Goal: Task Accomplishment & Management: Manage account settings

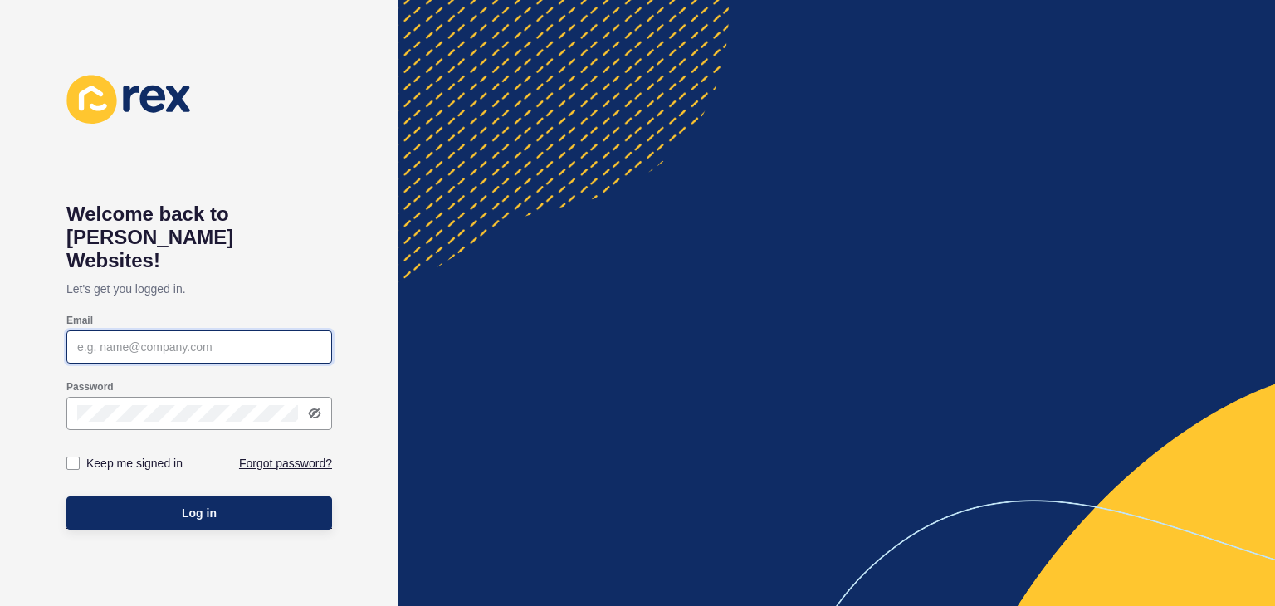
click at [105, 339] on input "Email" at bounding box center [199, 347] width 244 height 17
type input "[EMAIL_ADDRESS][DOMAIN_NAME]"
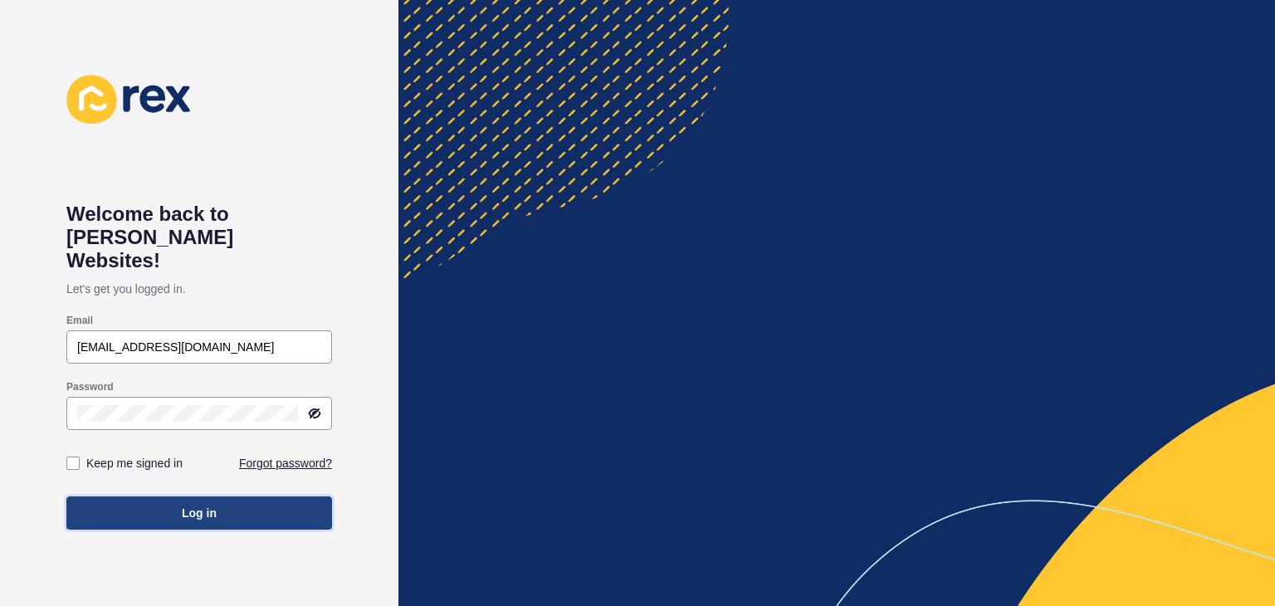
click at [169, 496] on button "Log in" at bounding box center [199, 512] width 266 height 33
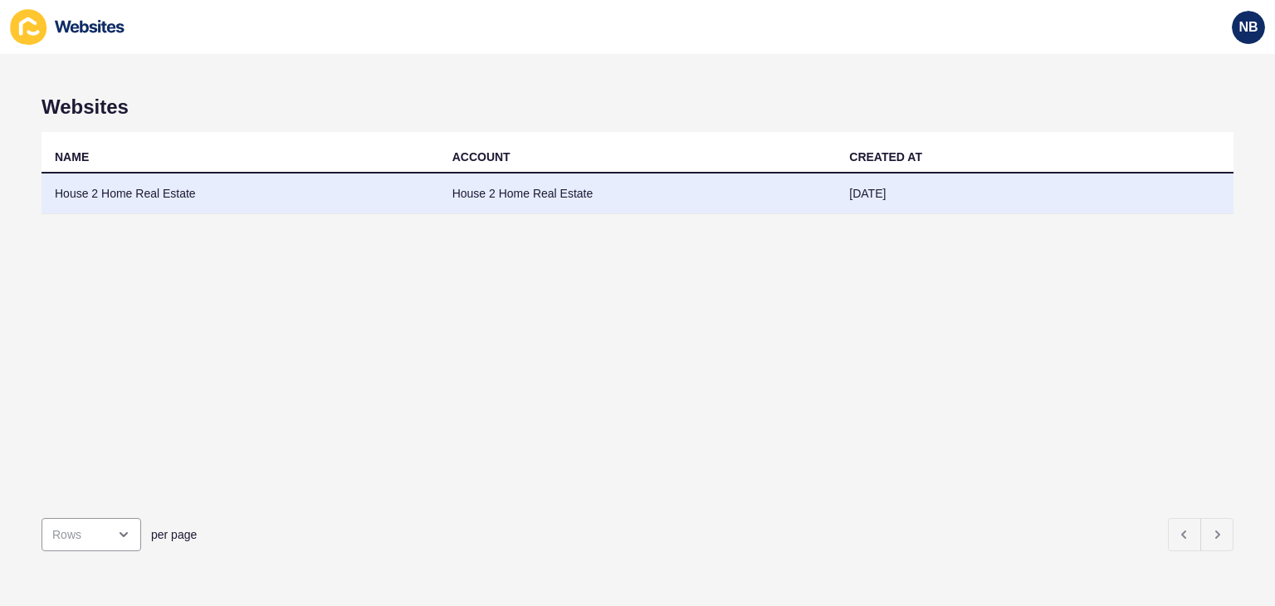
click at [97, 194] on td "House 2 Home Real Estate" at bounding box center [241, 193] width 398 height 41
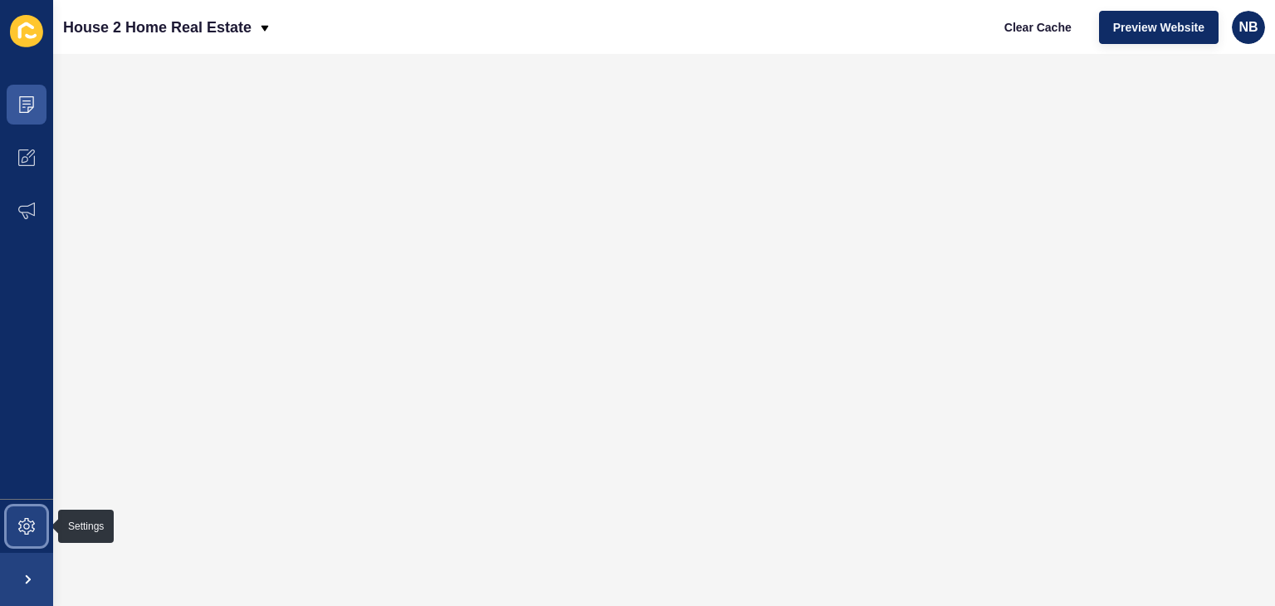
click at [27, 525] on icon at bounding box center [26, 526] width 17 height 17
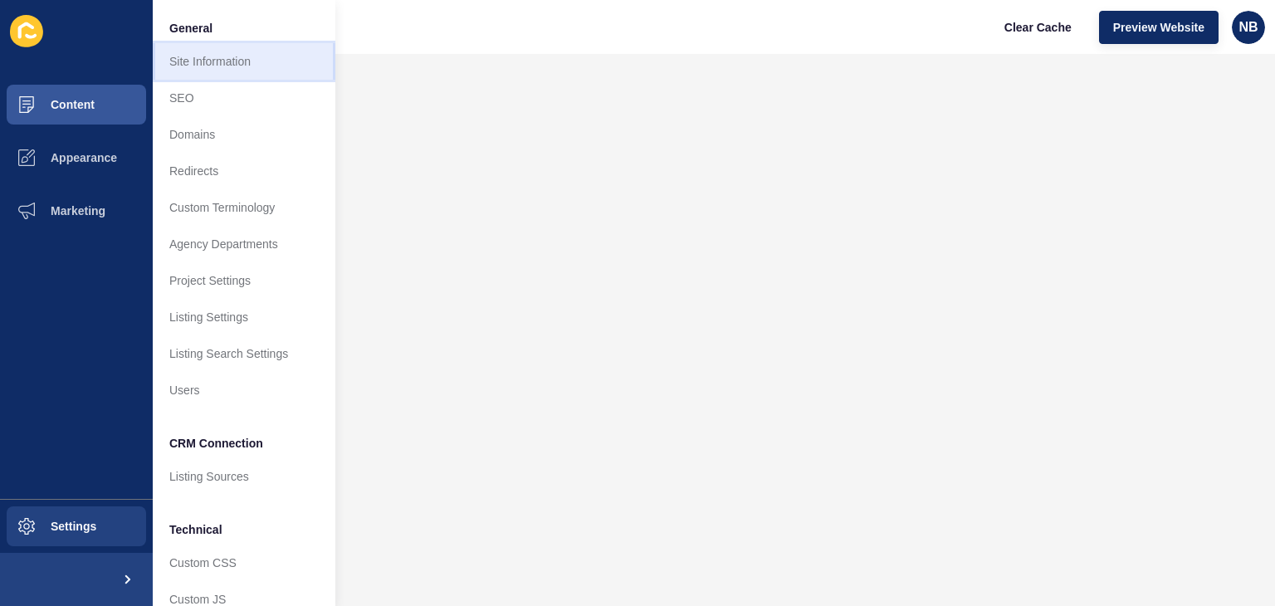
click at [203, 61] on link "Site Information" at bounding box center [244, 61] width 183 height 37
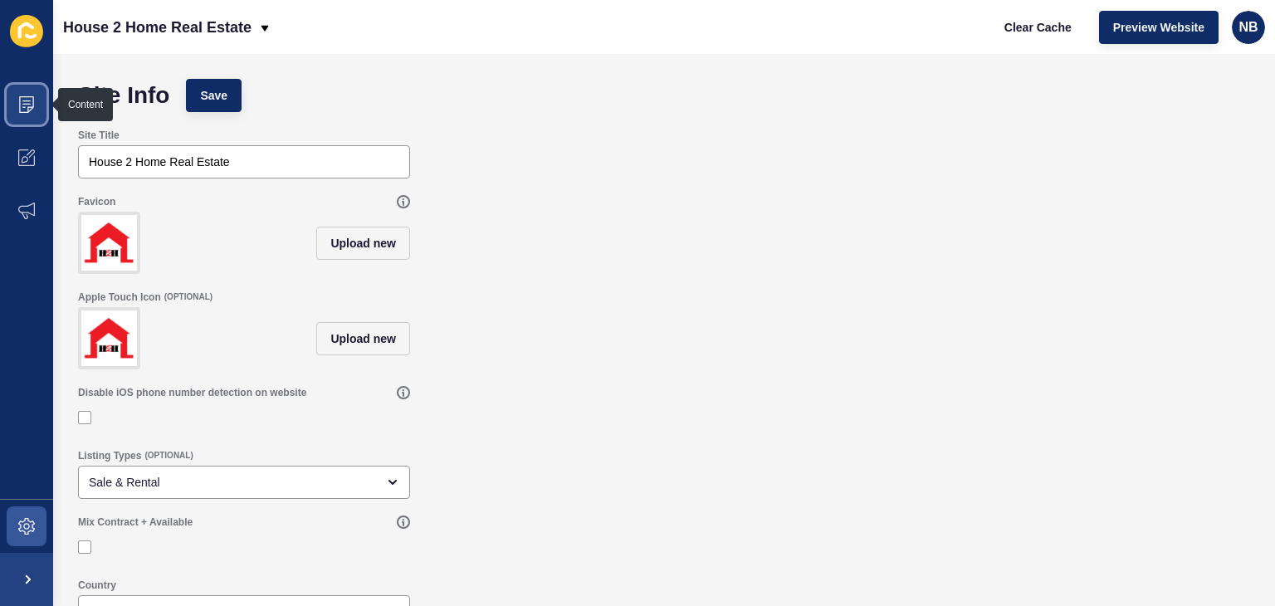
click at [28, 100] on icon at bounding box center [26, 104] width 17 height 17
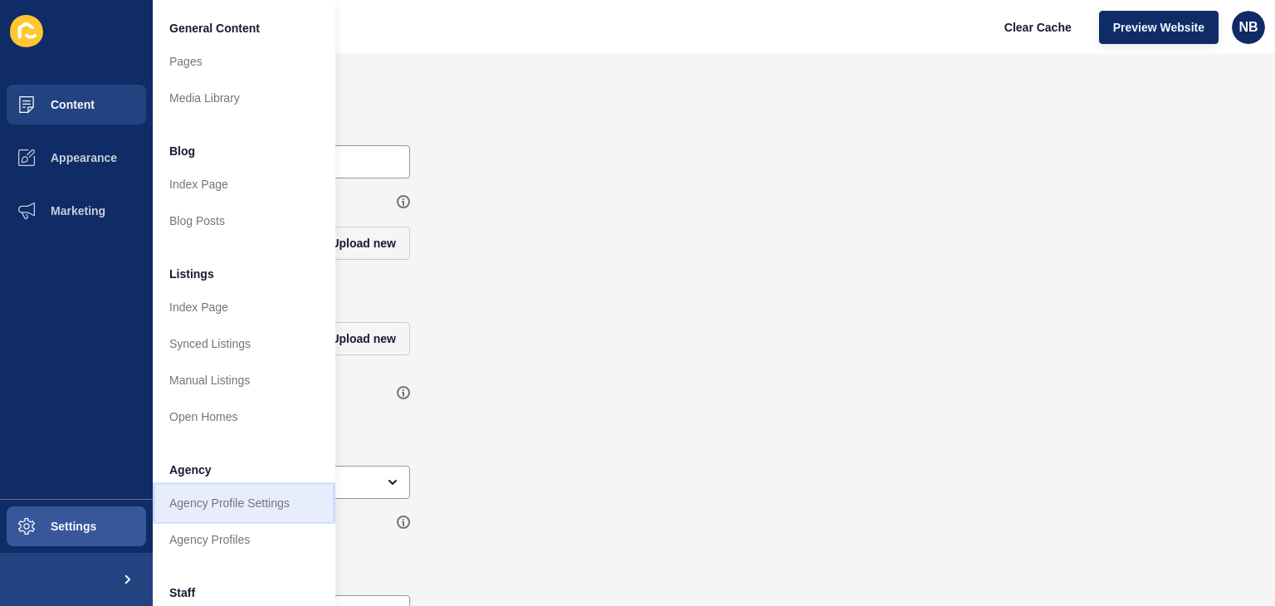
click at [205, 500] on link "Agency Profile Settings" at bounding box center [244, 503] width 183 height 37
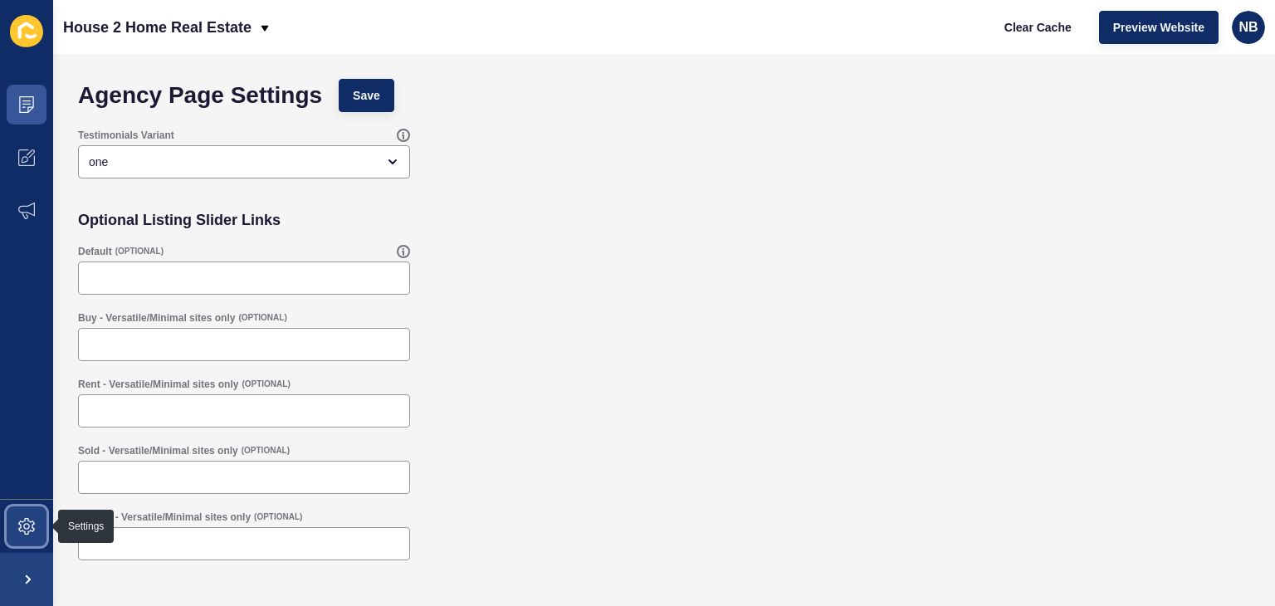
click at [22, 525] on icon at bounding box center [26, 526] width 17 height 17
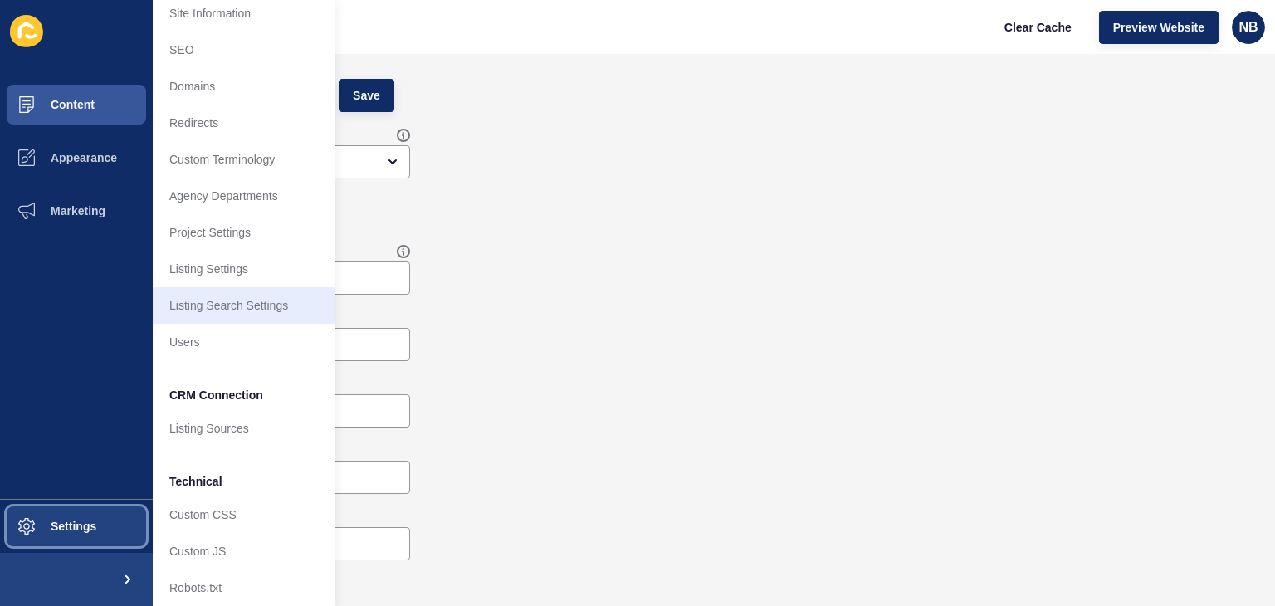
scroll to position [71, 0]
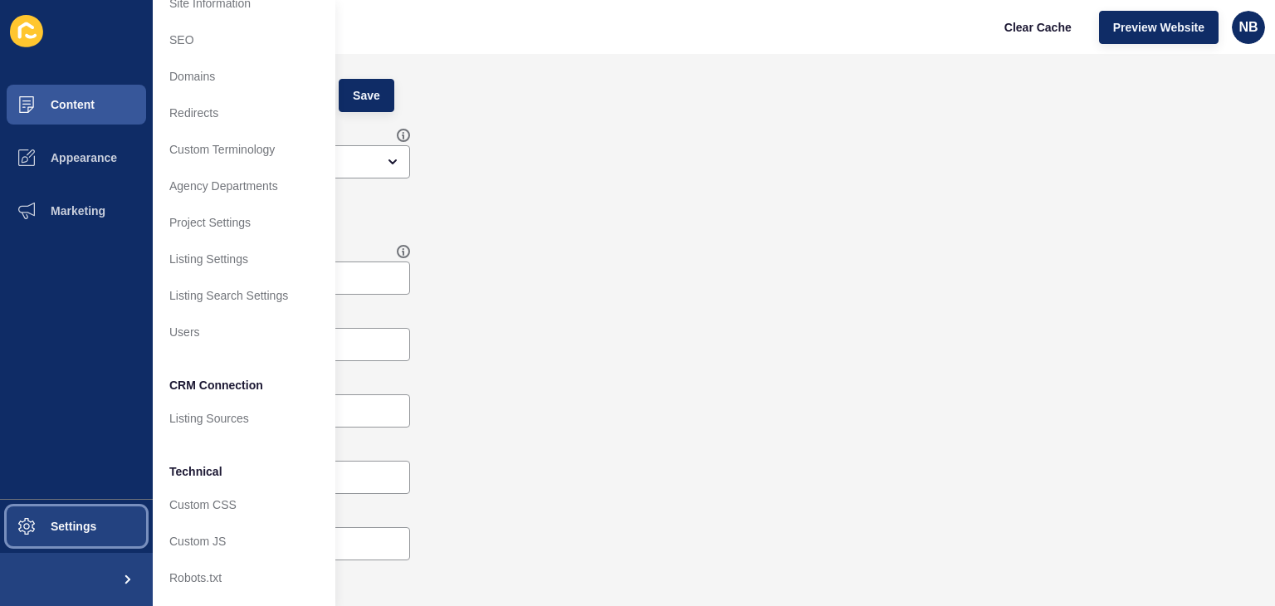
click at [76, 520] on span "Settings" at bounding box center [47, 526] width 99 height 13
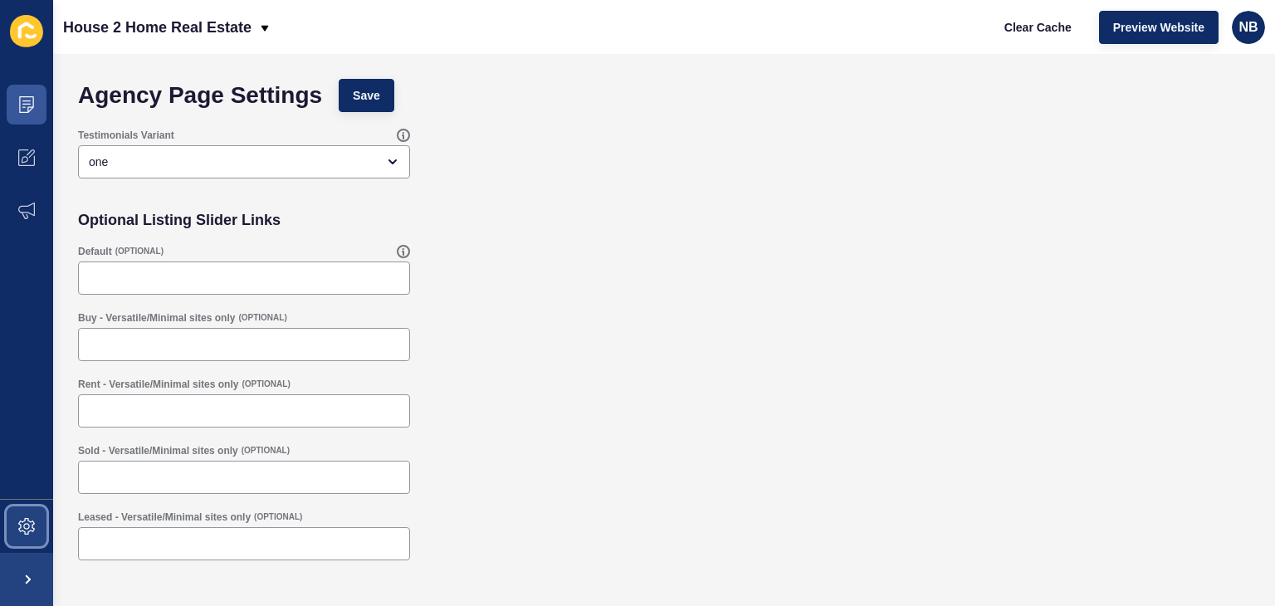
scroll to position [0, 0]
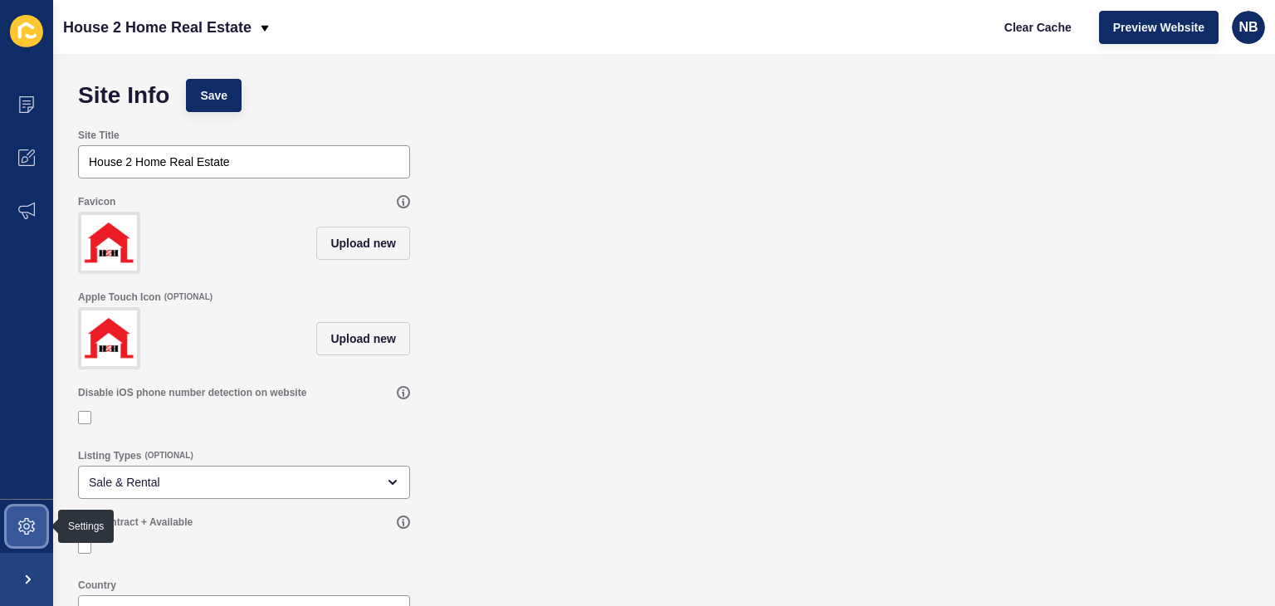
click at [23, 524] on icon at bounding box center [26, 526] width 17 height 17
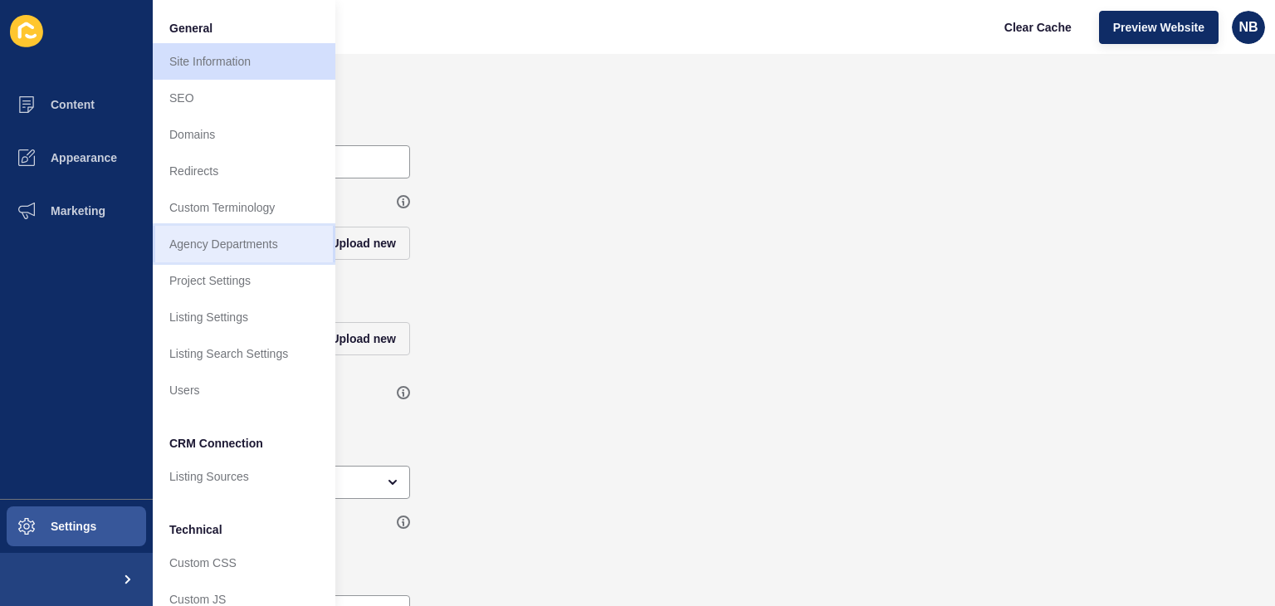
click at [211, 242] on link "Agency Departments" at bounding box center [244, 244] width 183 height 37
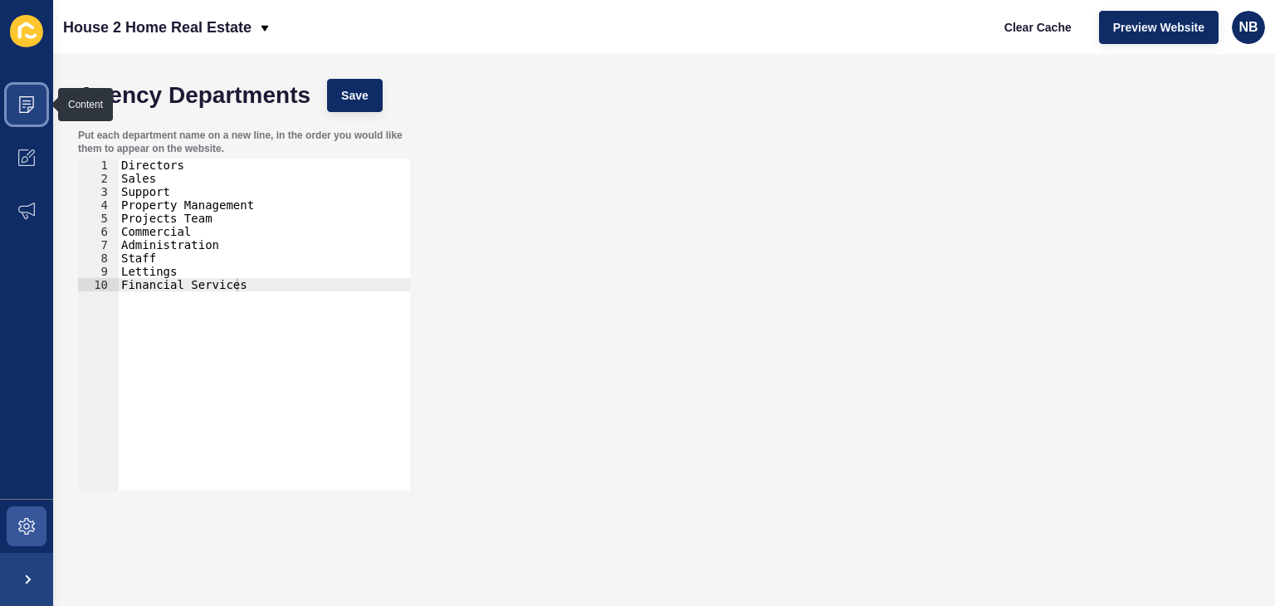
click at [27, 107] on icon at bounding box center [26, 104] width 17 height 17
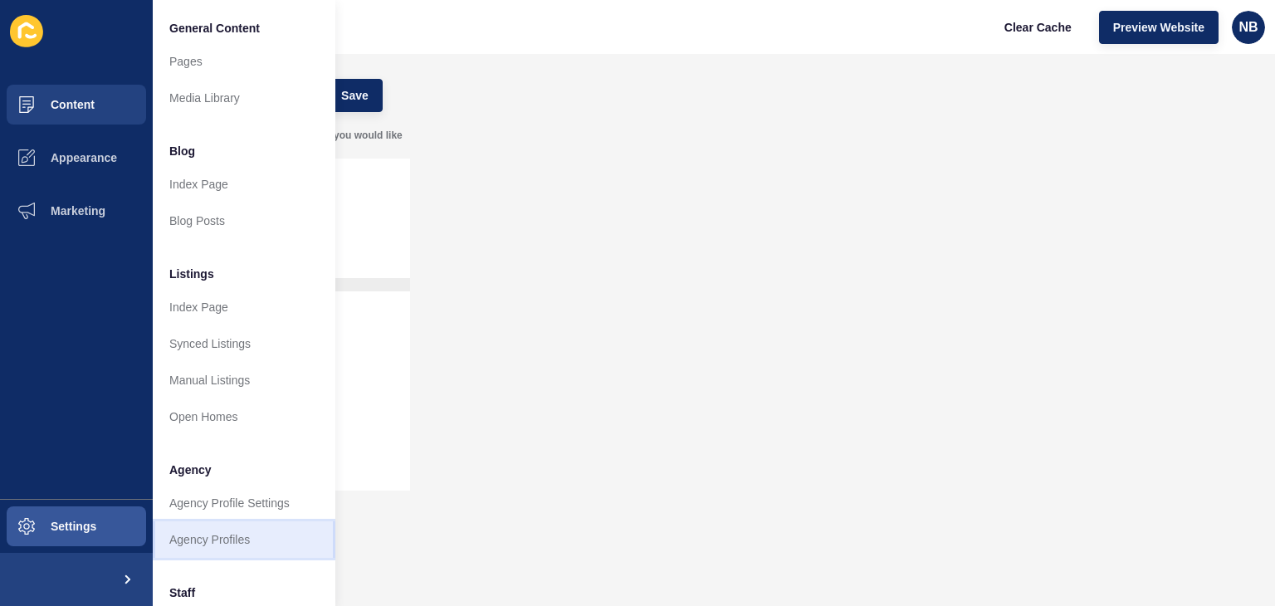
click at [230, 540] on link "Agency Profiles" at bounding box center [244, 539] width 183 height 37
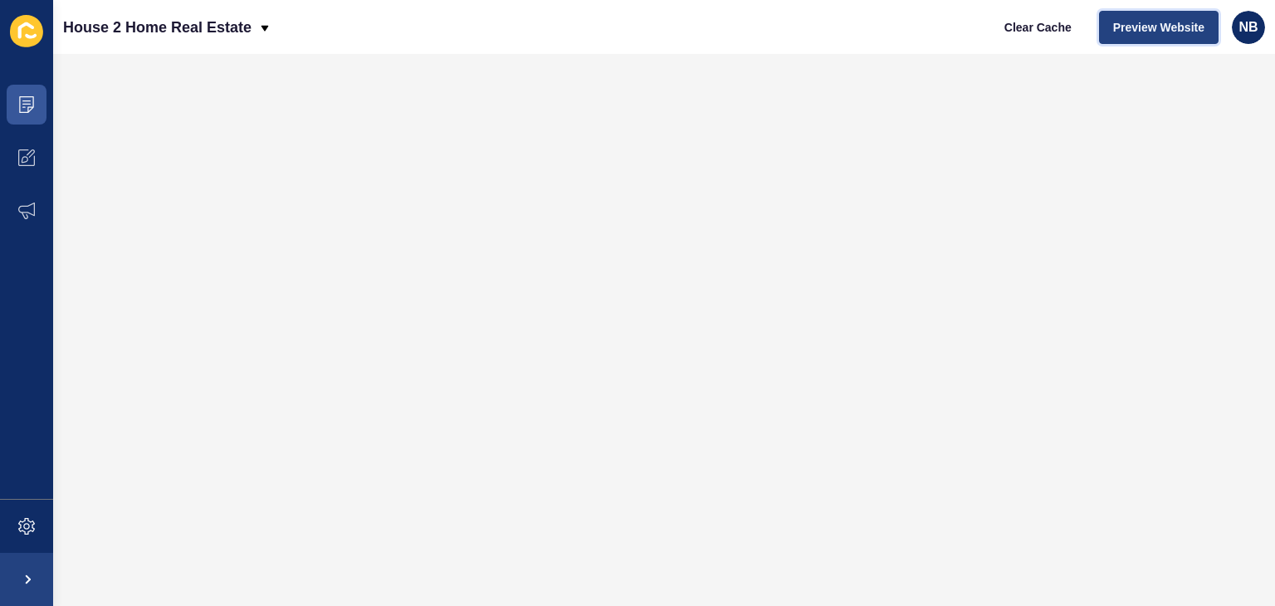
click at [1188, 34] on span "Preview Website" at bounding box center [1158, 27] width 91 height 17
click at [262, 24] on icon at bounding box center [264, 28] width 13 height 13
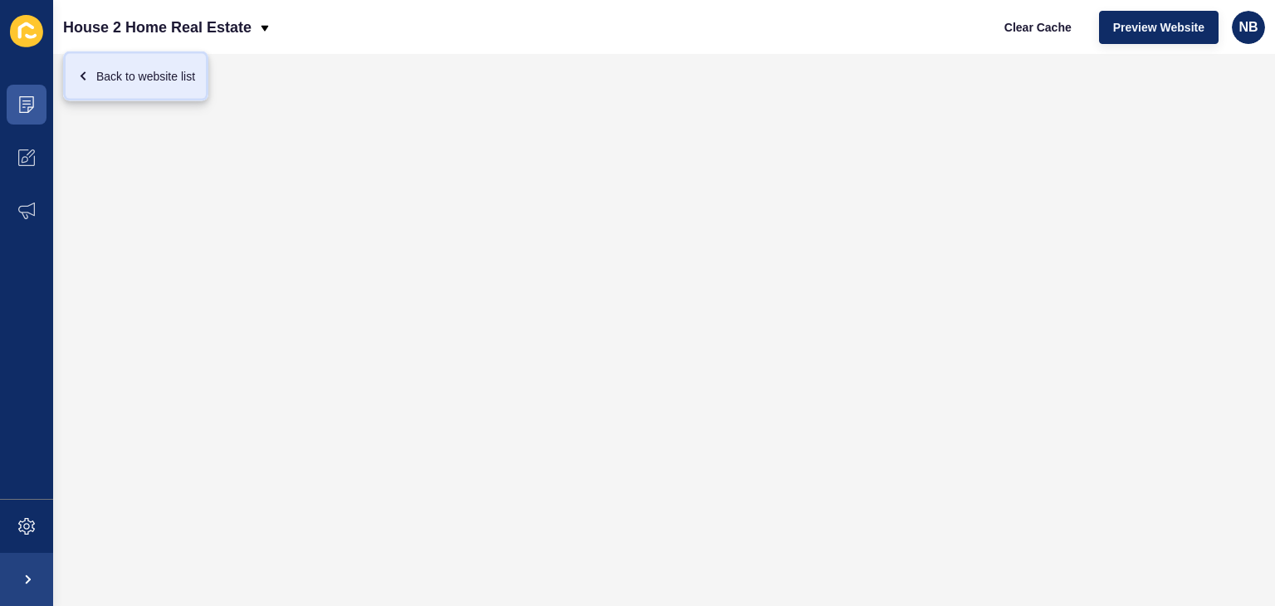
click at [141, 76] on div "Back to website list" at bounding box center [135, 76] width 119 height 30
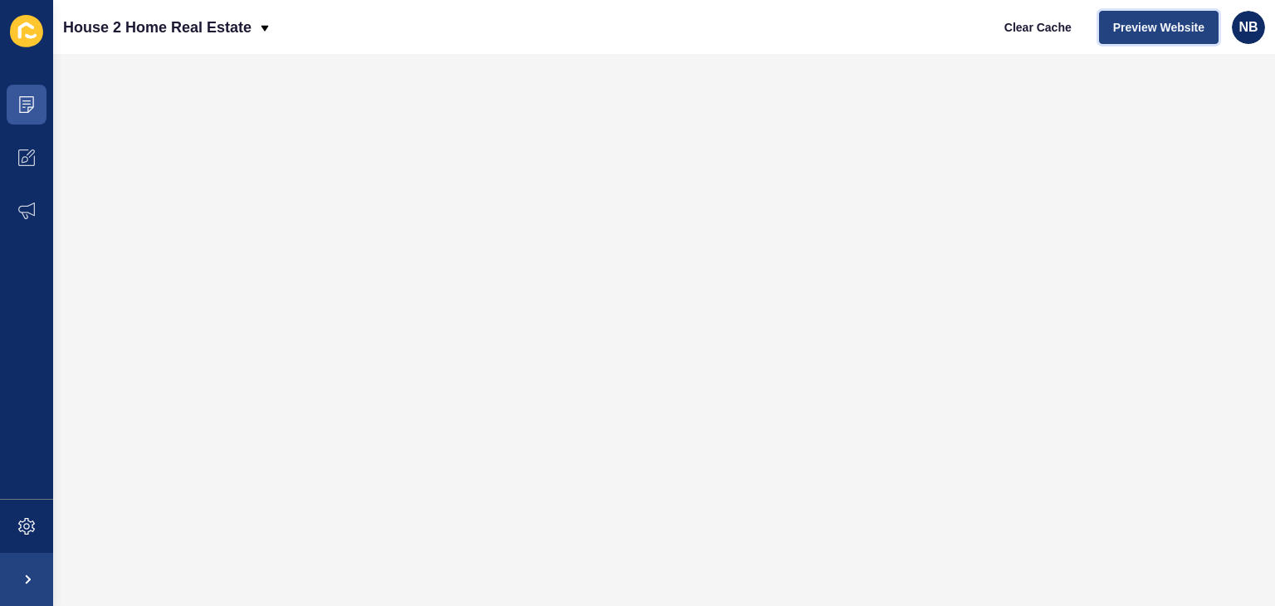
click at [1173, 21] on span "Preview Website" at bounding box center [1158, 27] width 91 height 17
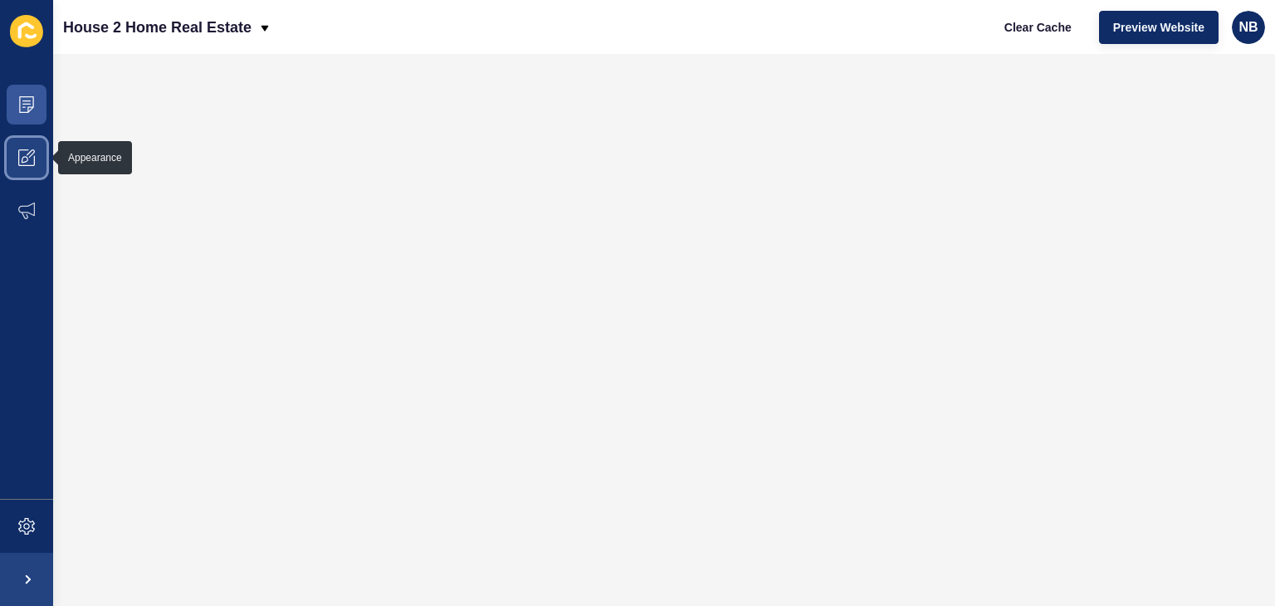
click at [27, 156] on icon at bounding box center [26, 157] width 17 height 17
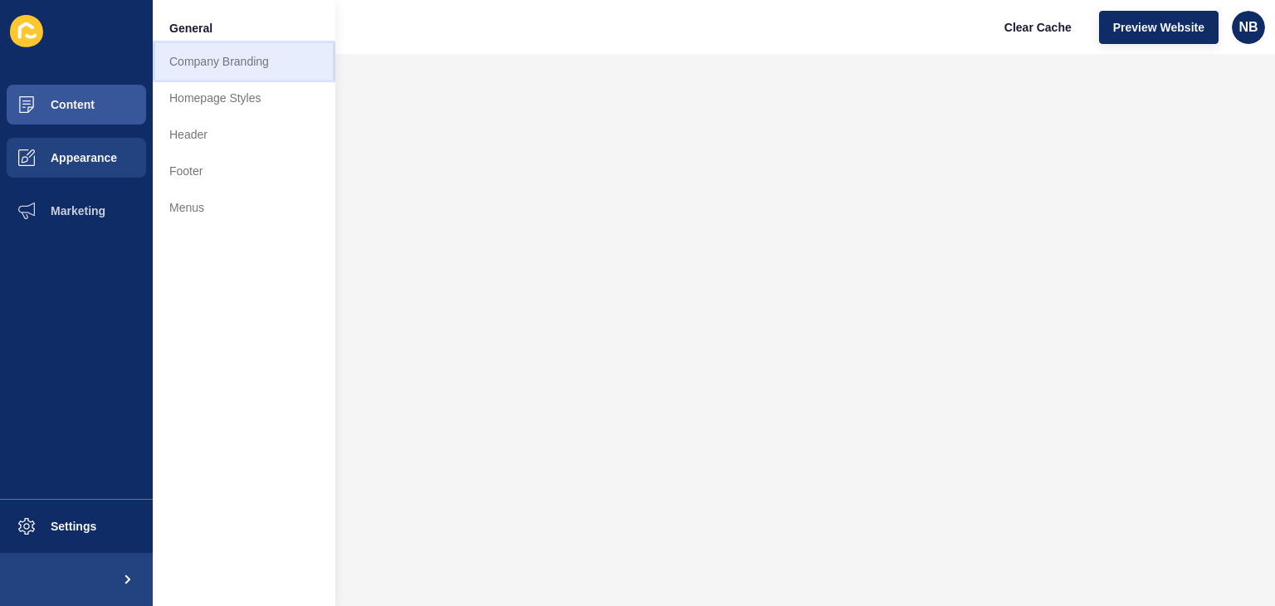
click at [229, 61] on link "Company Branding" at bounding box center [244, 61] width 183 height 37
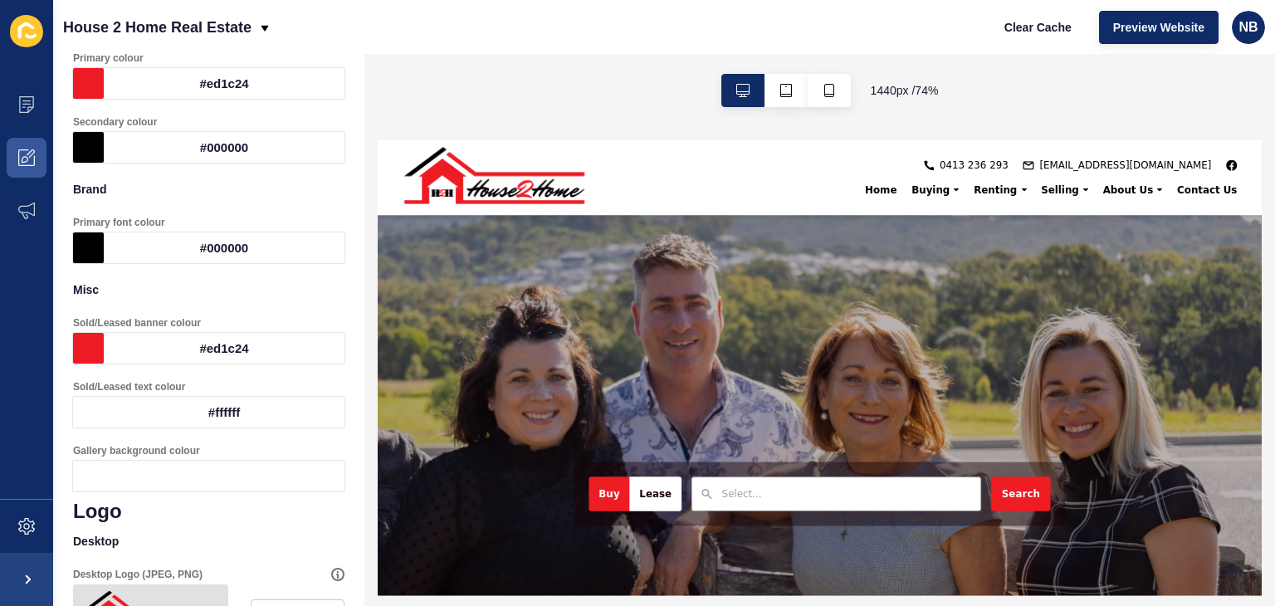
scroll to position [129, 0]
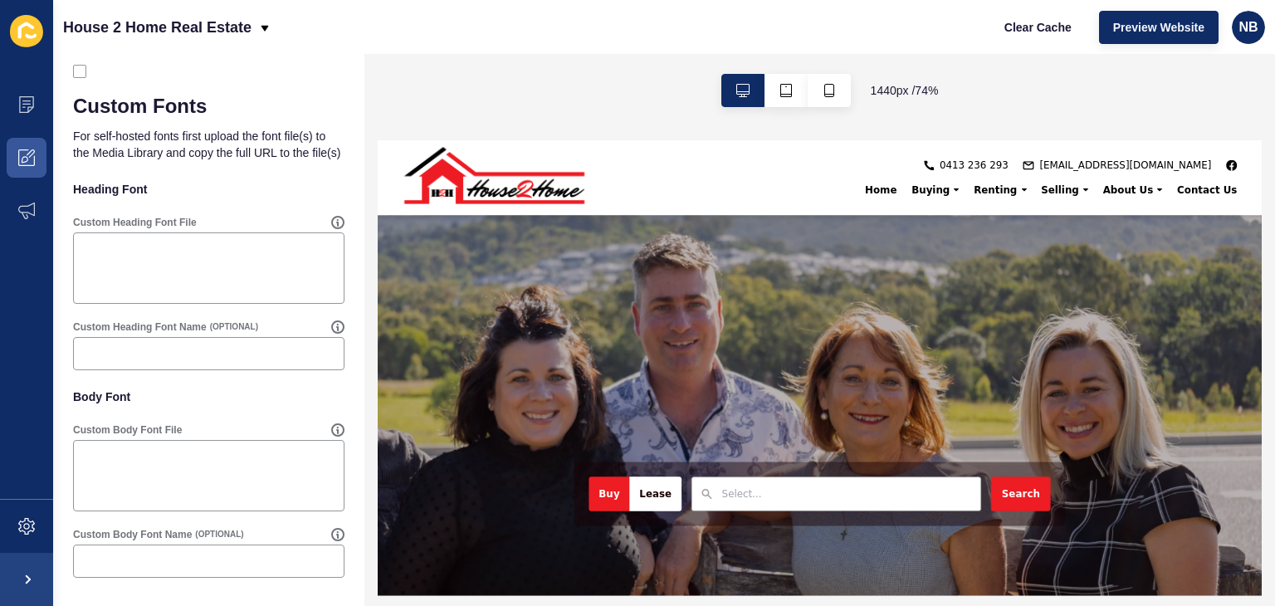
scroll to position [1209, 0]
click at [1230, 184] on span "0413 236 293" at bounding box center [1183, 174] width 93 height 20
click at [941, 17] on div "House 2 Home Real Estate Clear Cache Preview Website NB" at bounding box center [664, 27] width 1222 height 54
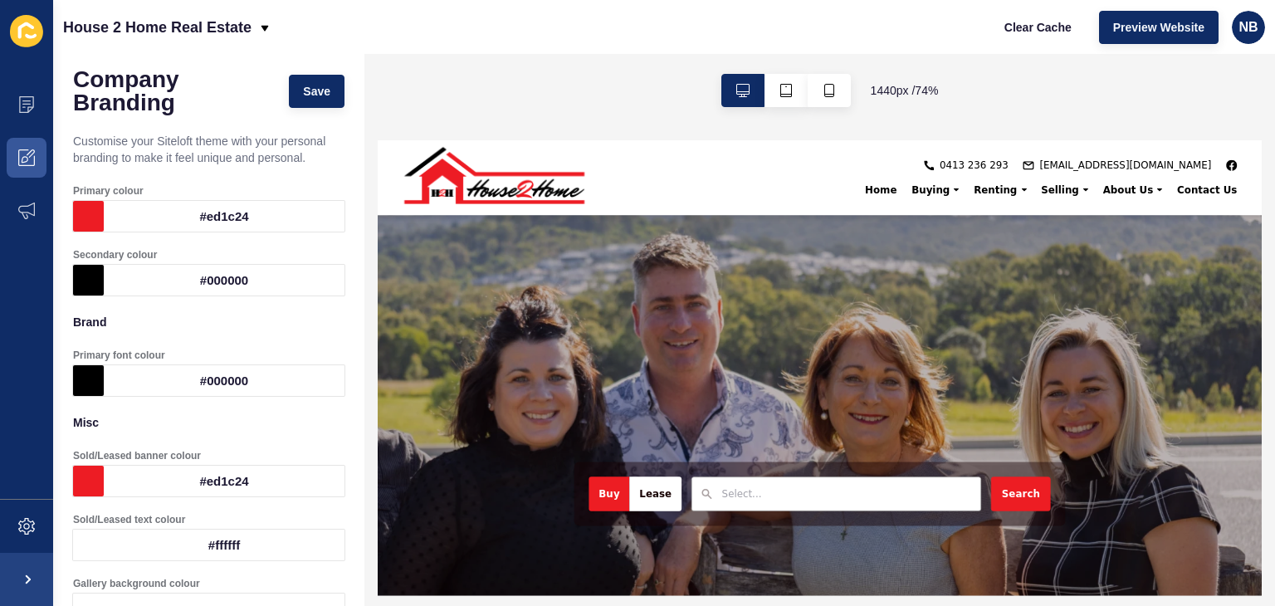
scroll to position [0, 0]
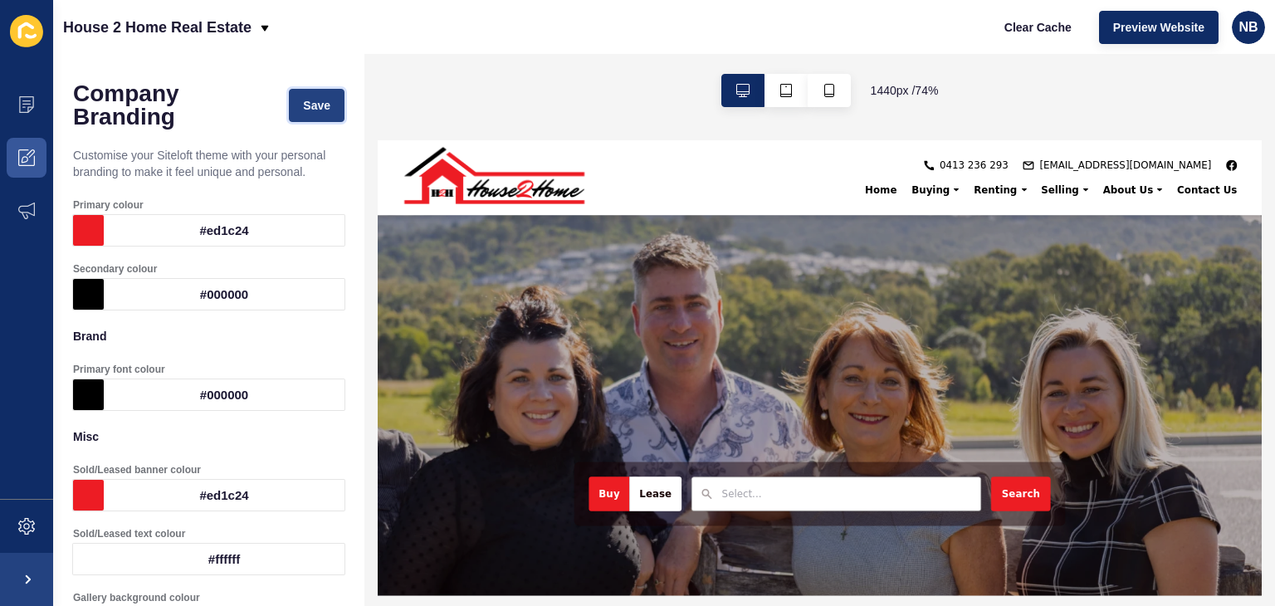
click at [310, 101] on span "Save" at bounding box center [316, 105] width 27 height 17
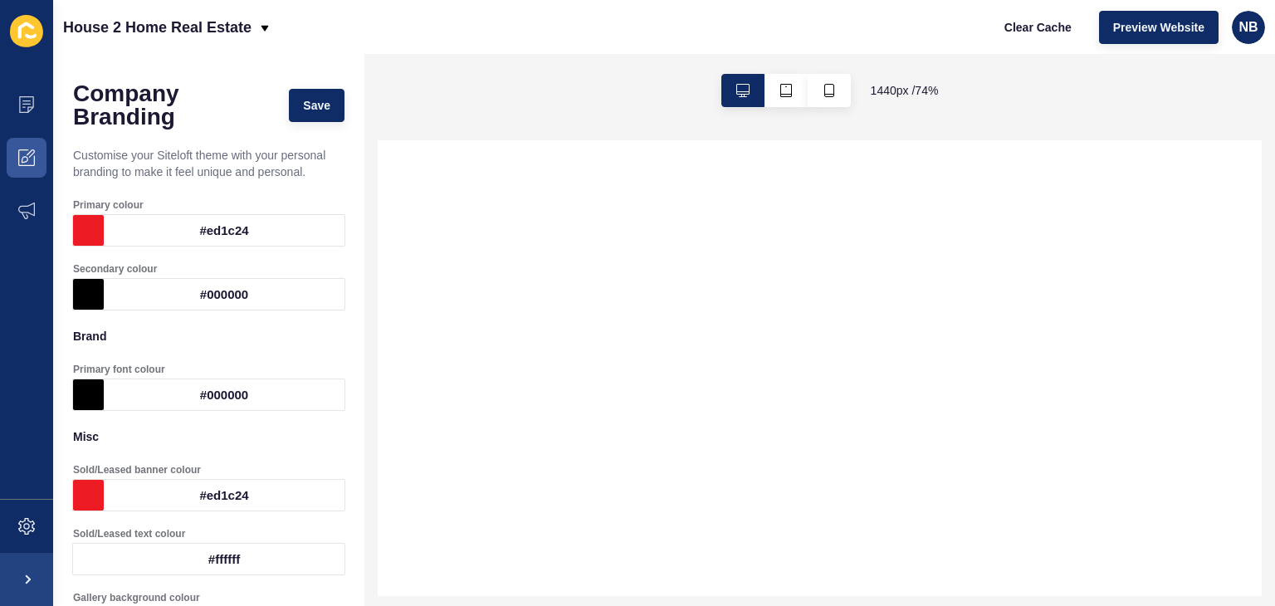
select select
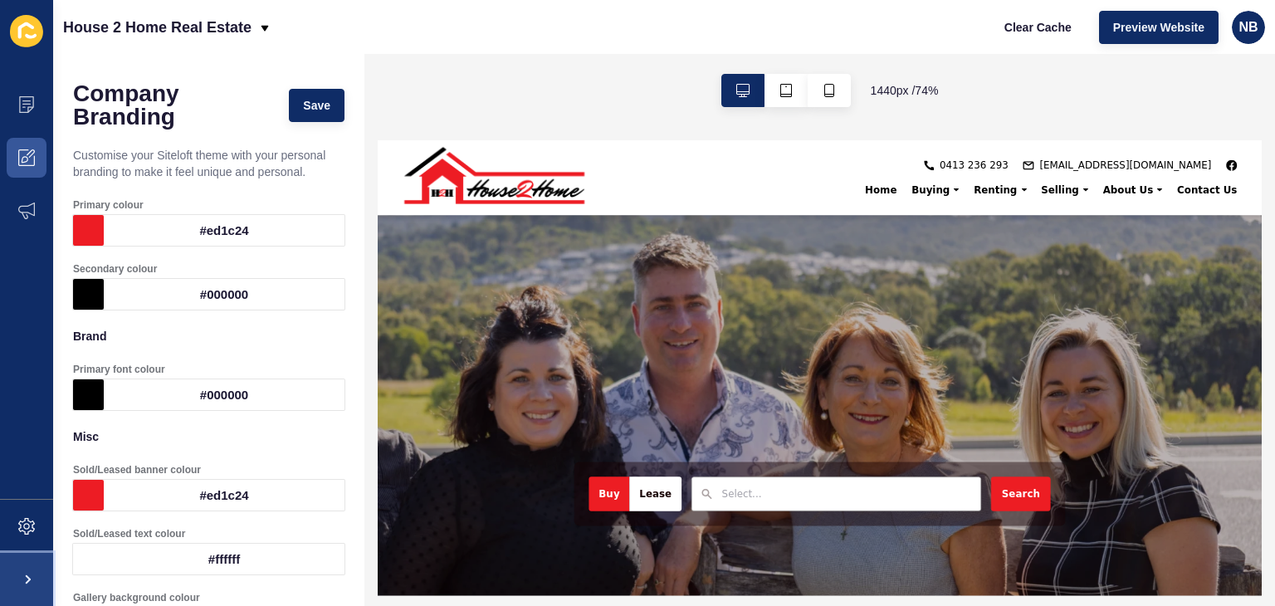
click at [30, 576] on span at bounding box center [26, 579] width 53 height 53
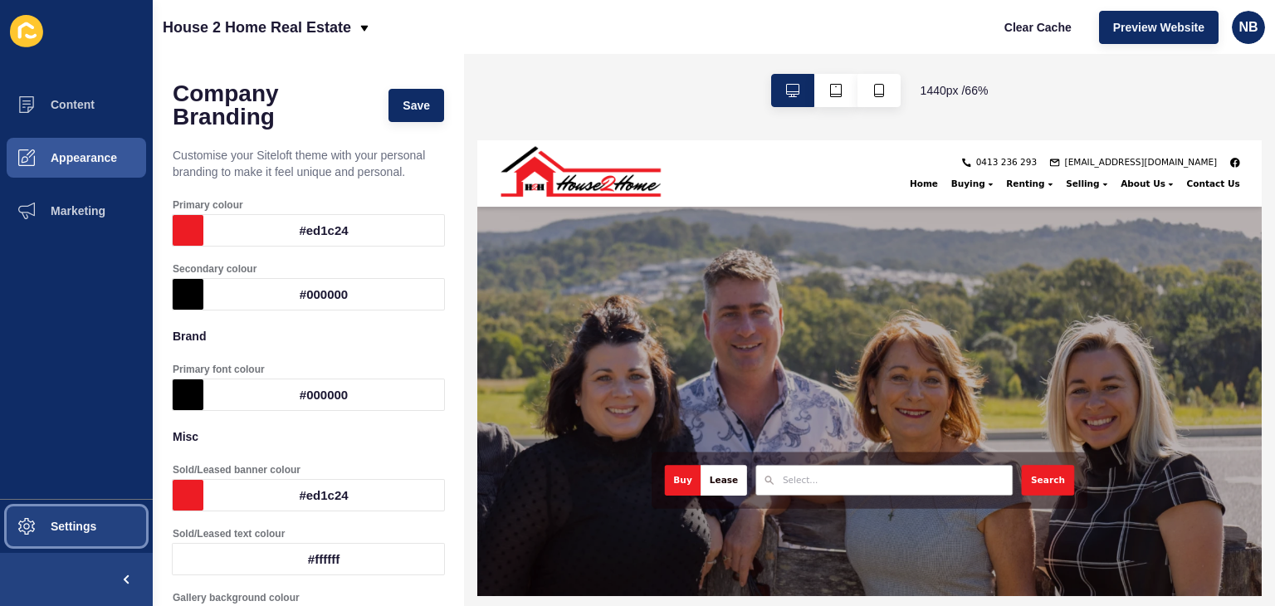
click at [54, 528] on span "Settings" at bounding box center [47, 526] width 99 height 13
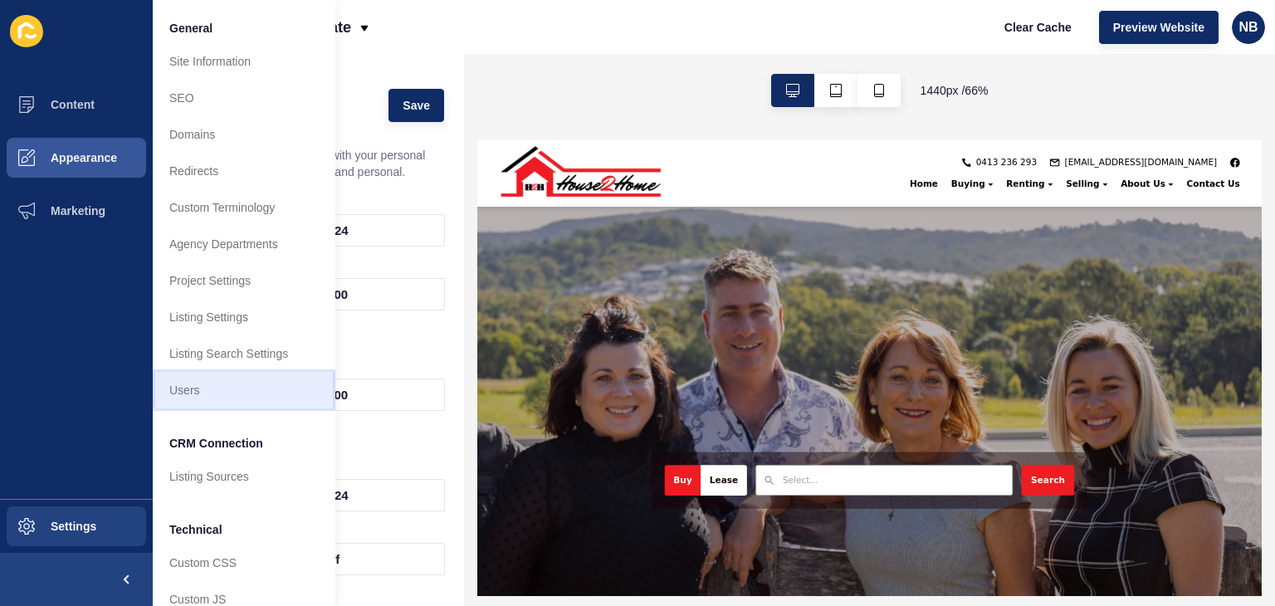
click at [179, 387] on link "Users" at bounding box center [244, 390] width 183 height 37
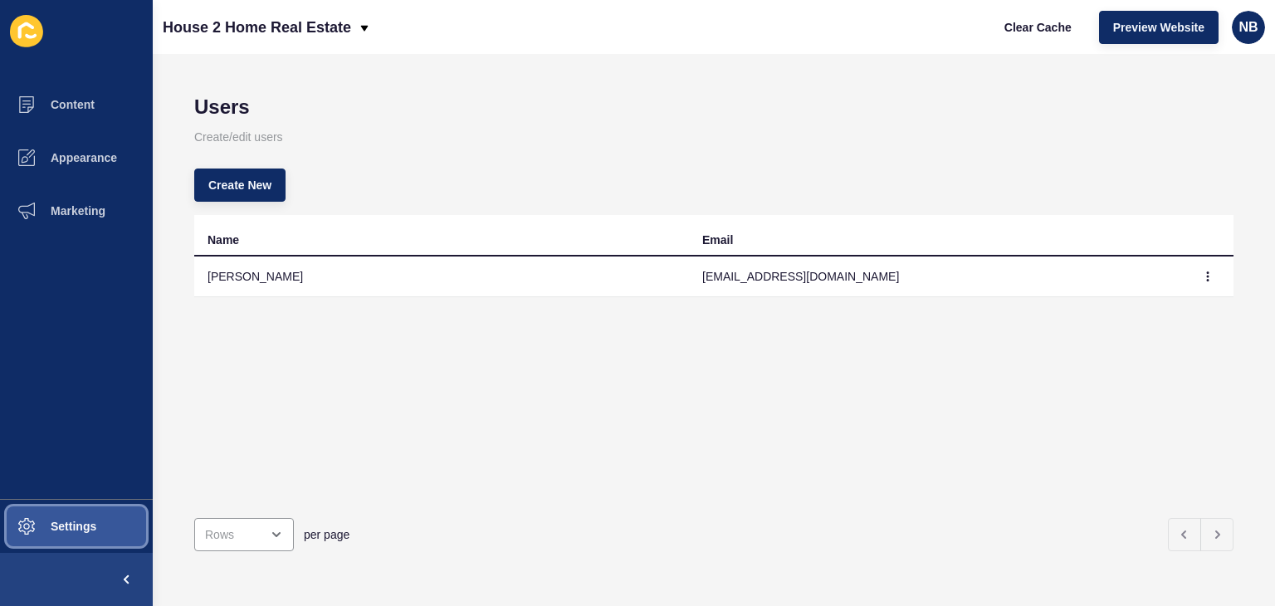
click at [66, 525] on span "Settings" at bounding box center [47, 526] width 99 height 13
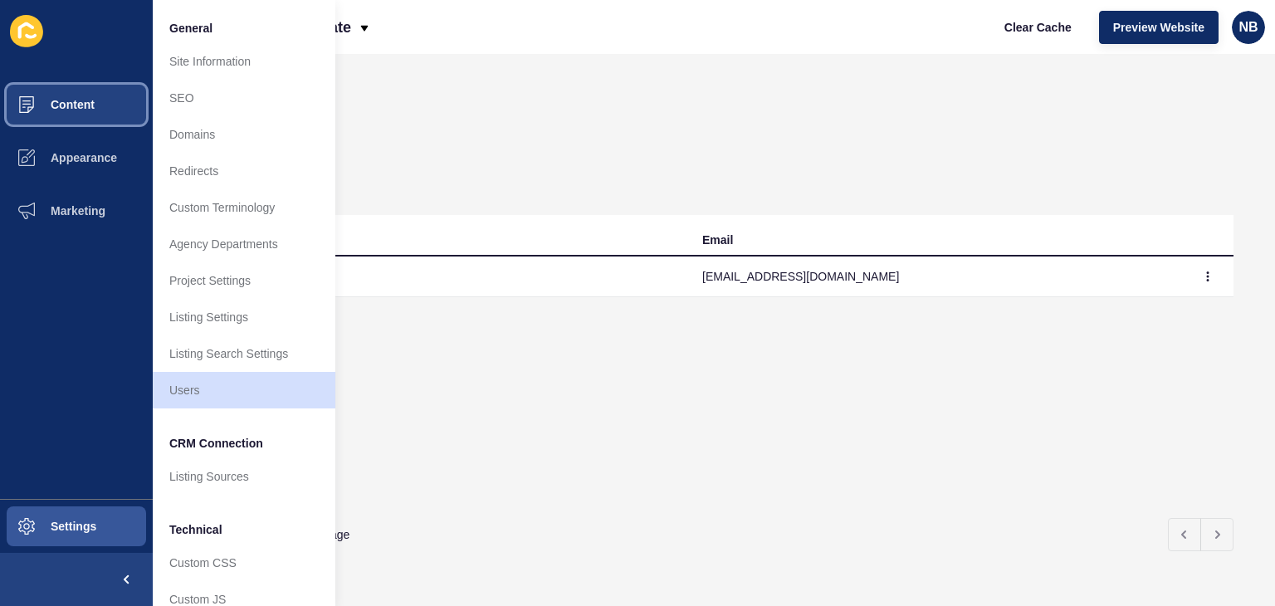
click at [63, 105] on span "Content" at bounding box center [46, 104] width 97 height 13
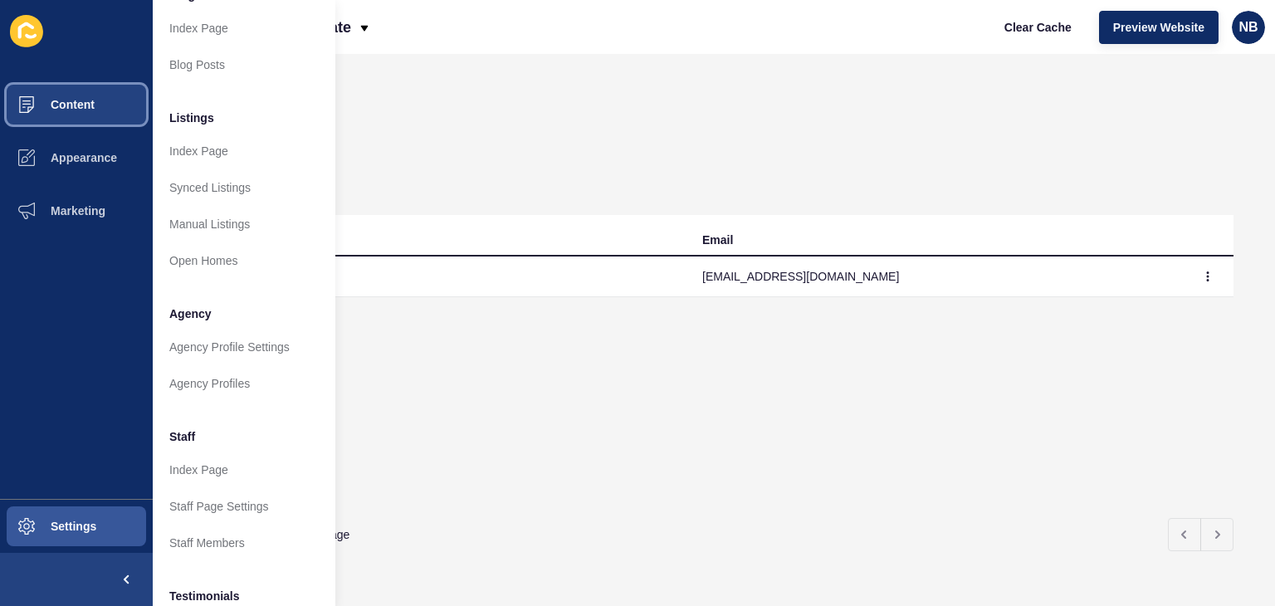
scroll to position [166, 0]
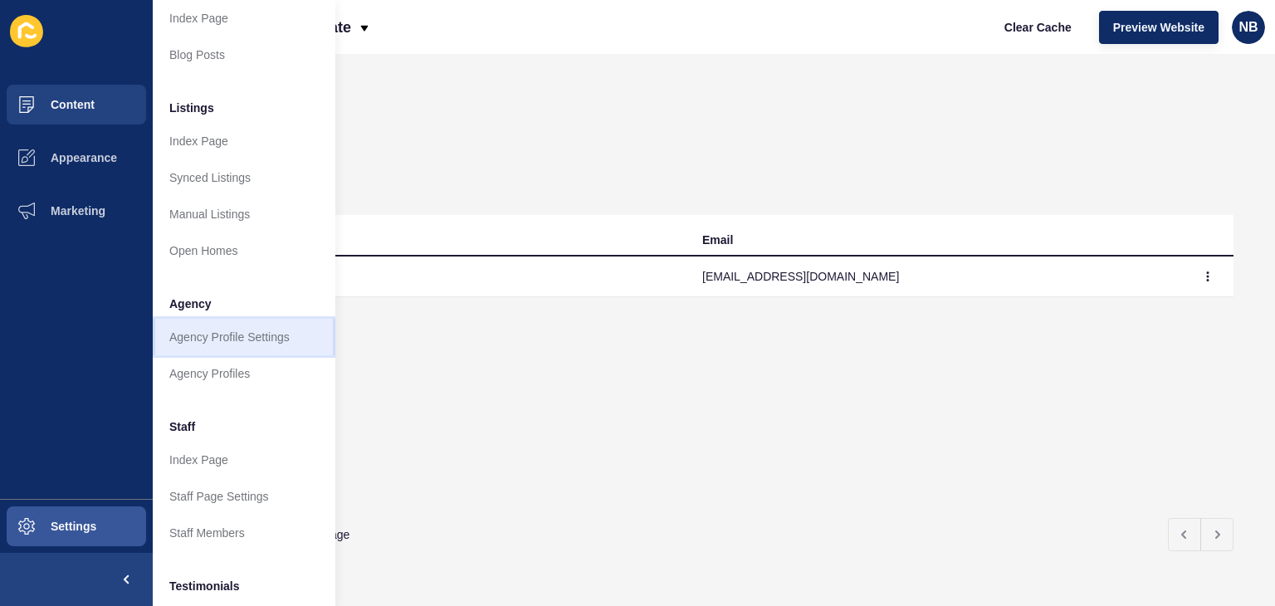
click at [239, 333] on link "Agency Profile Settings" at bounding box center [244, 337] width 183 height 37
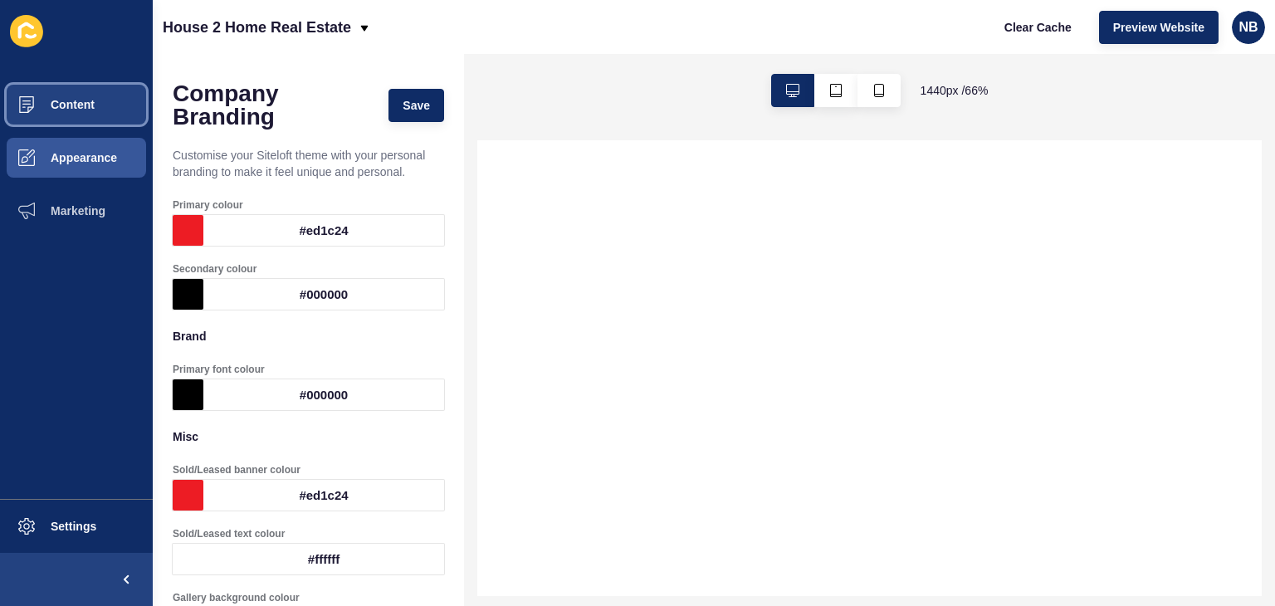
click at [71, 101] on span "Content" at bounding box center [46, 104] width 97 height 13
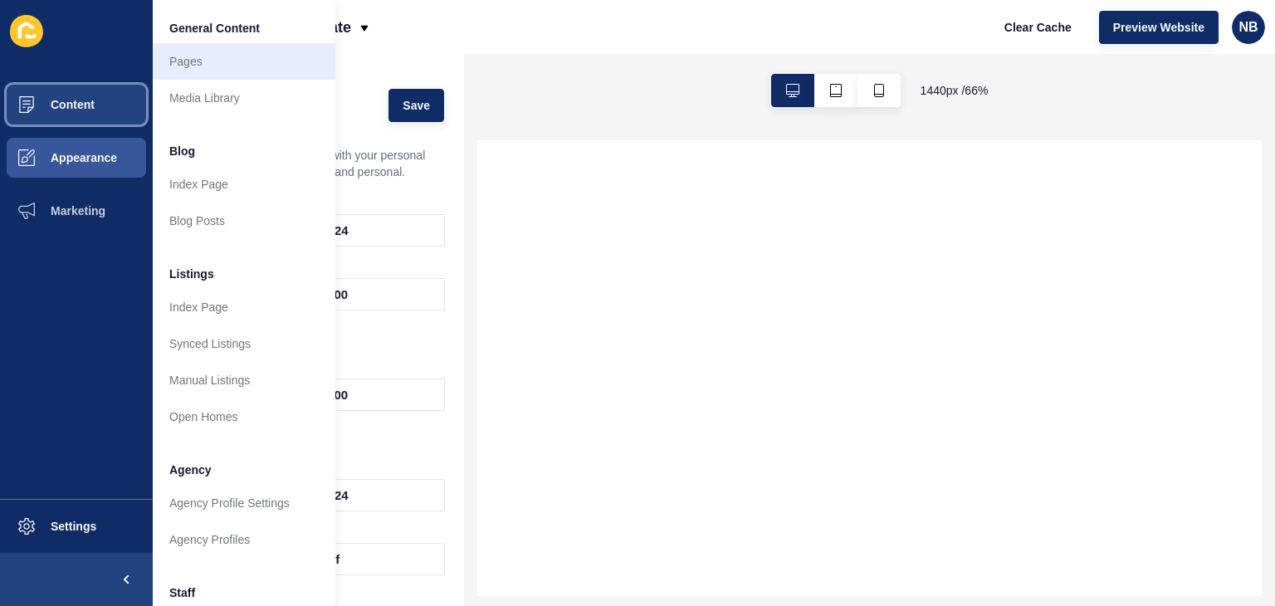
select select
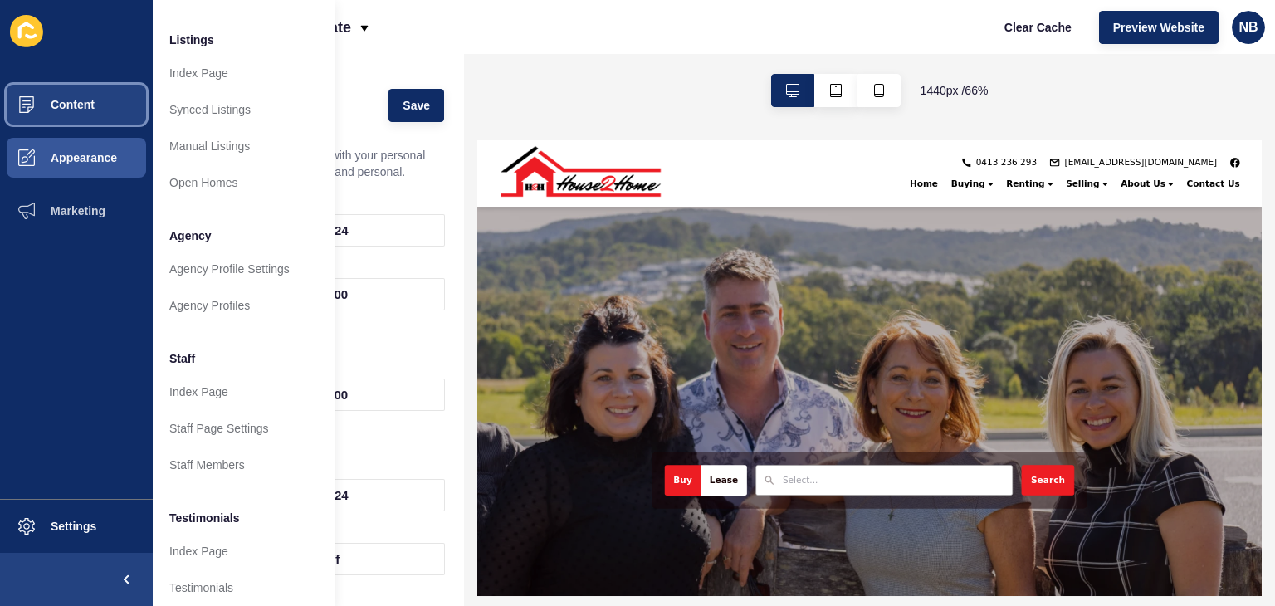
scroll to position [249, 0]
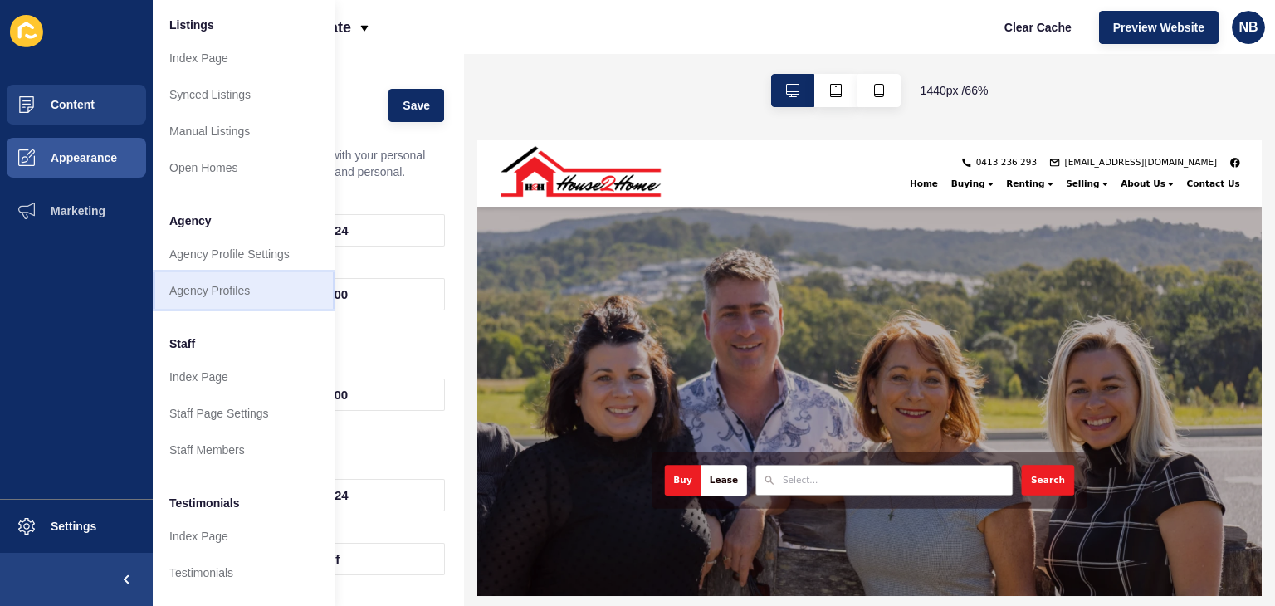
click at [237, 293] on link "Agency Profiles" at bounding box center [244, 290] width 183 height 37
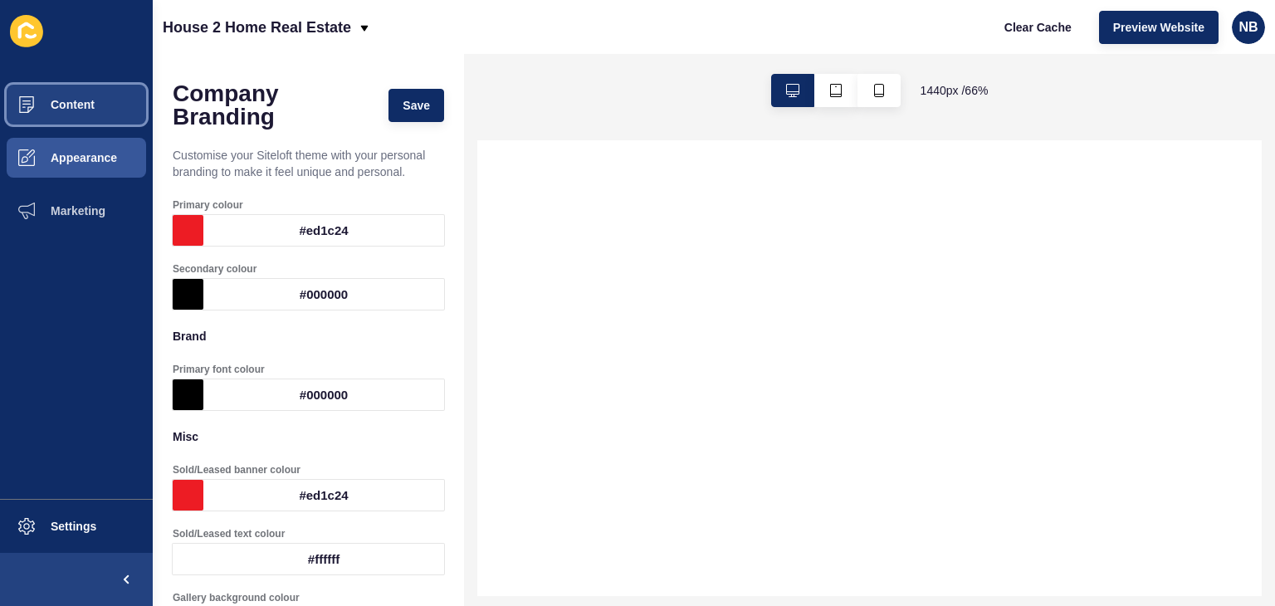
click at [64, 99] on span "Content" at bounding box center [46, 104] width 97 height 13
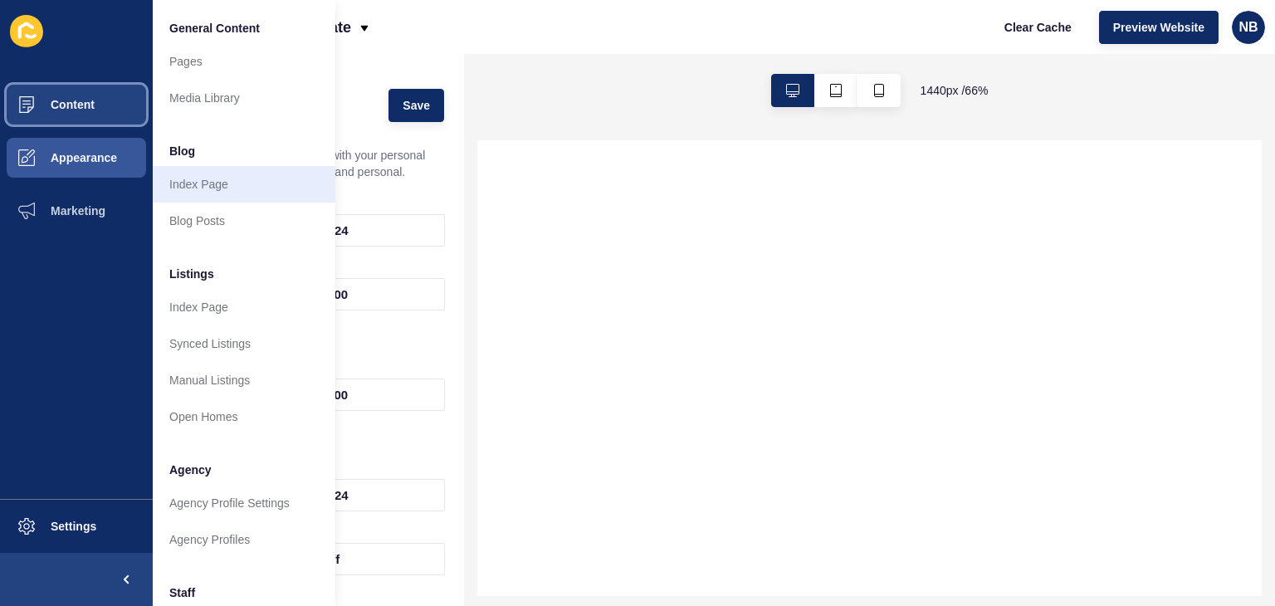
select select
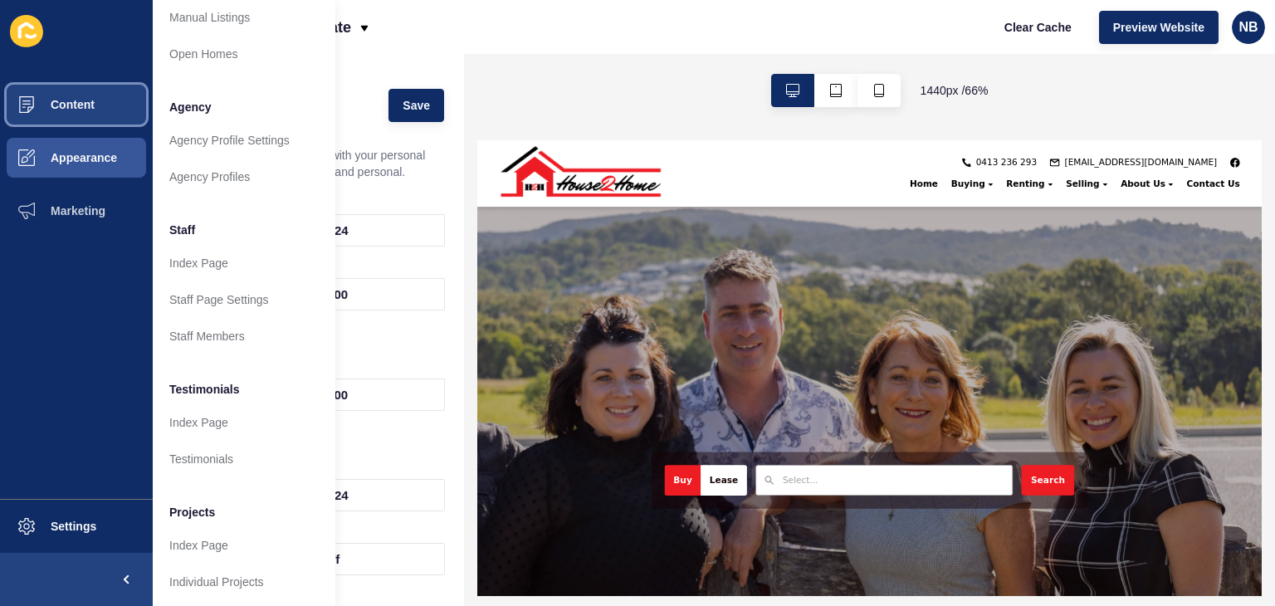
scroll to position [379, 0]
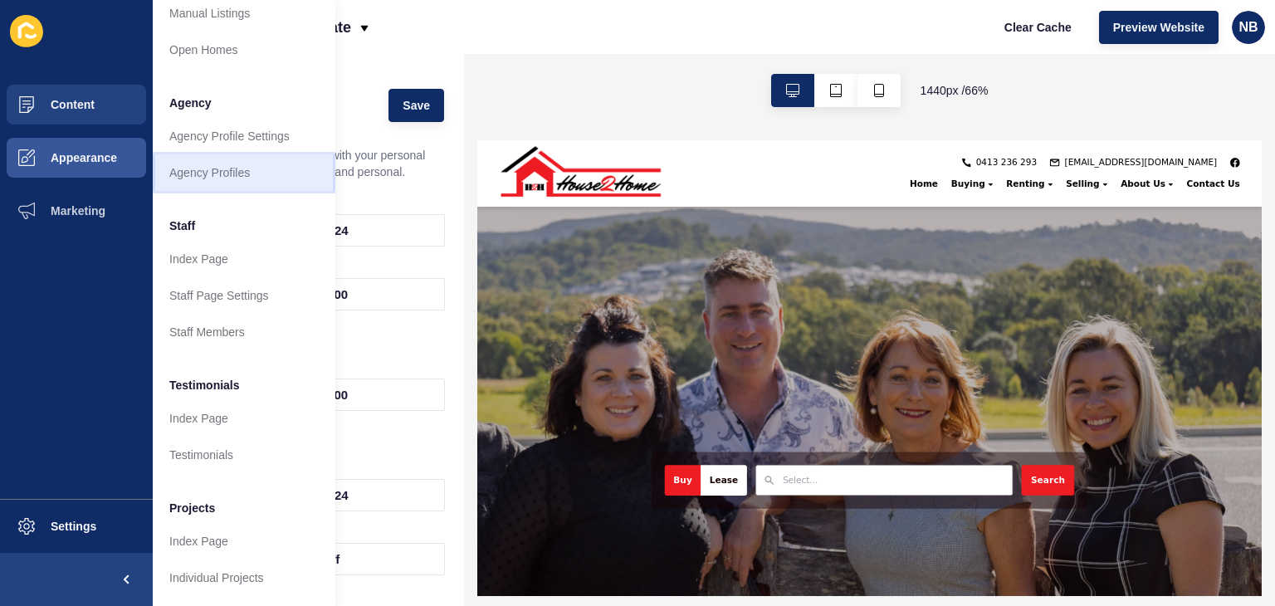
click at [243, 160] on link "Agency Profiles" at bounding box center [244, 172] width 183 height 37
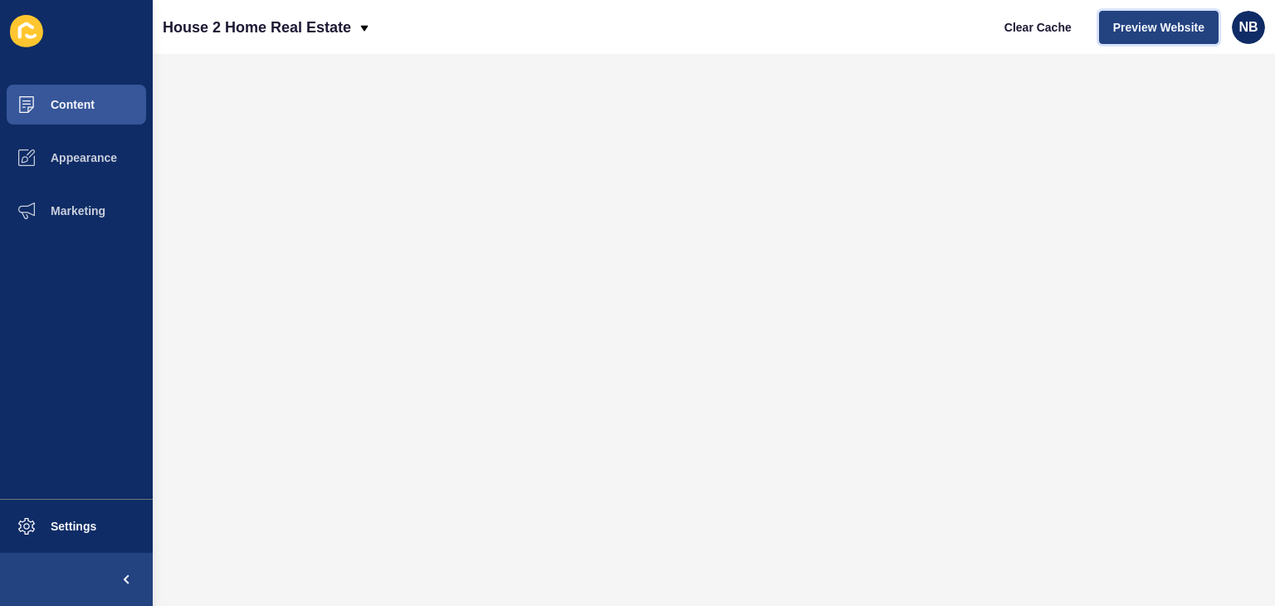
click at [1147, 25] on span "Preview Website" at bounding box center [1158, 27] width 91 height 17
